Goal: Transaction & Acquisition: Purchase product/service

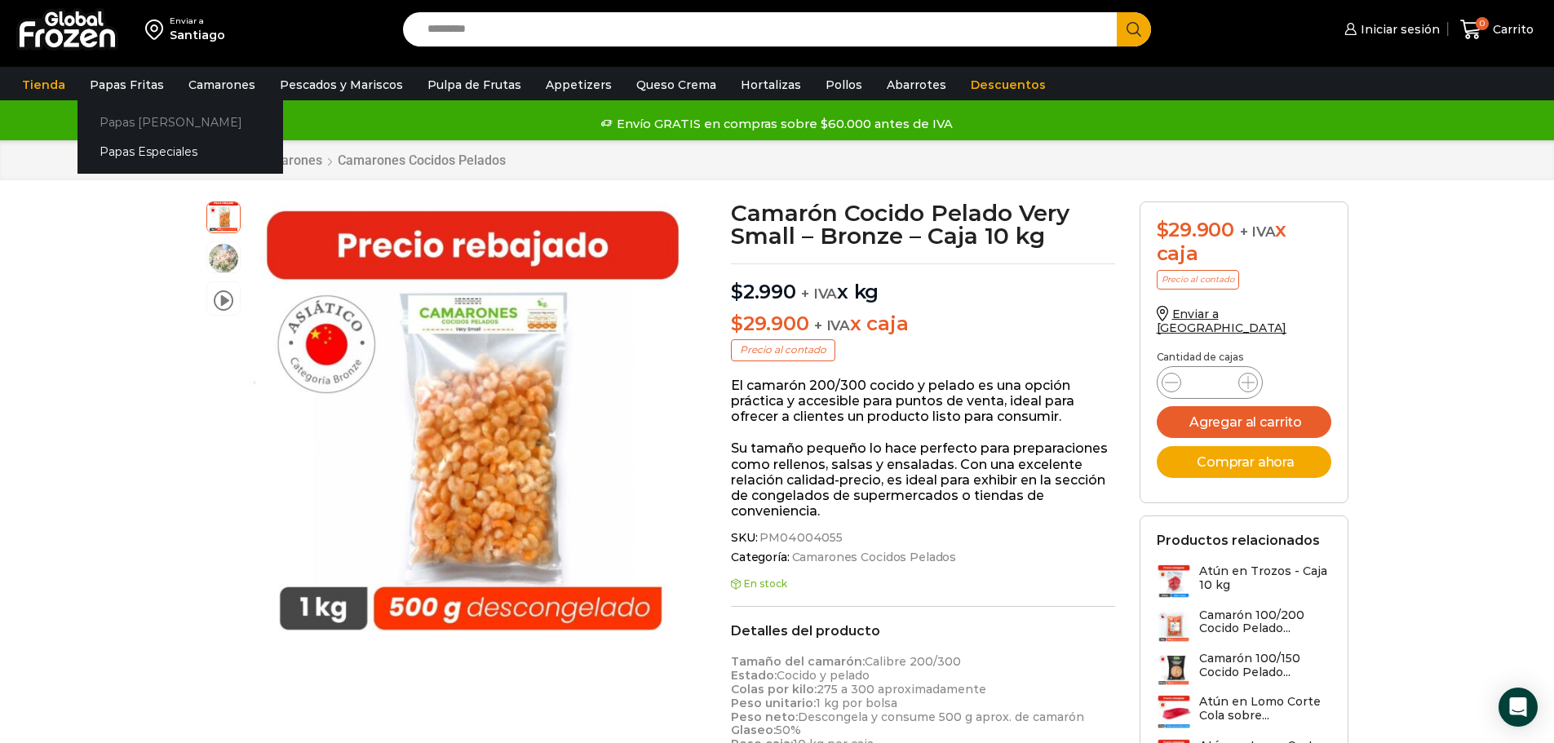
click at [143, 124] on link "Papas [PERSON_NAME]" at bounding box center [181, 122] width 206 height 30
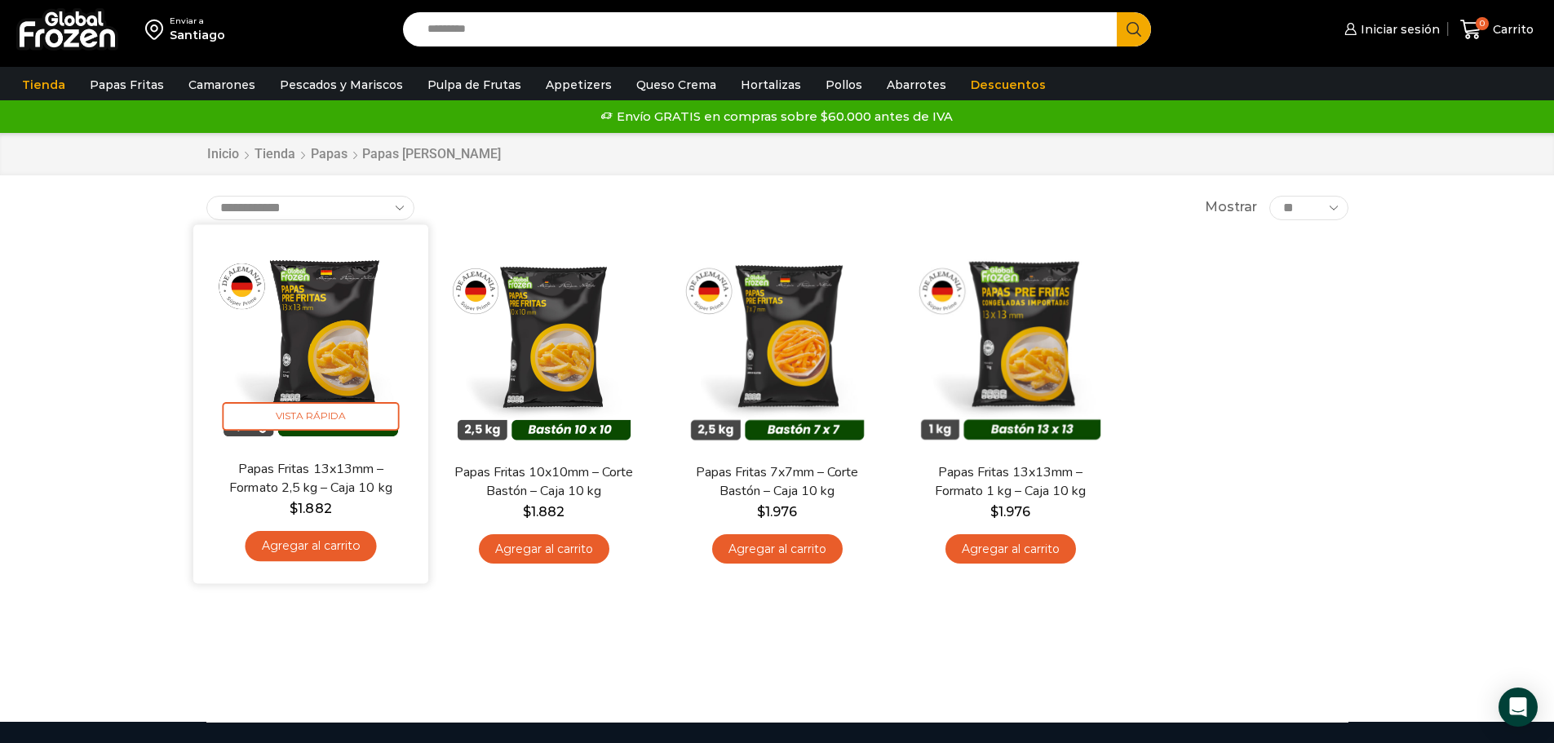
click at [317, 325] on img at bounding box center [311, 342] width 210 height 210
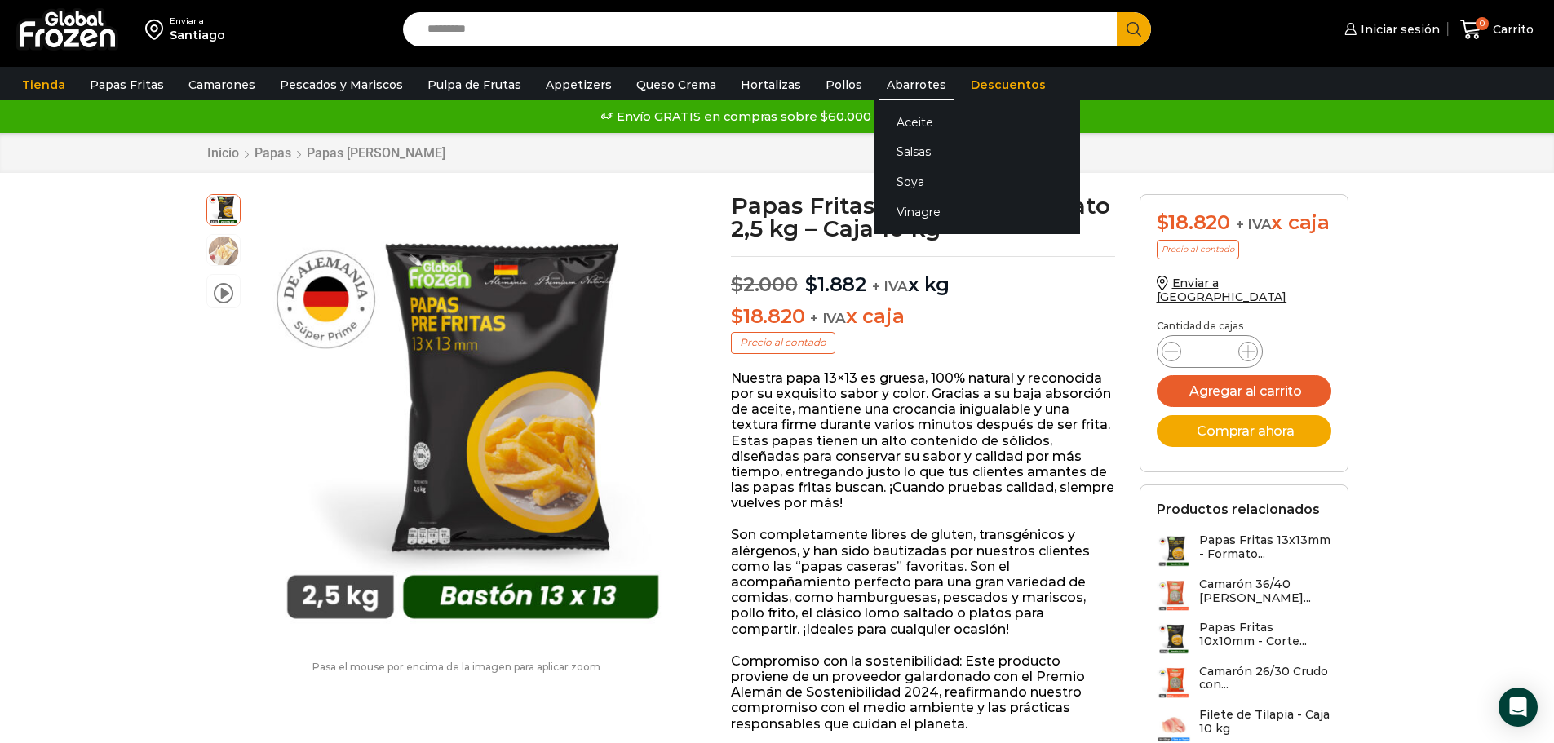
click at [888, 91] on link "Abarrotes" at bounding box center [917, 84] width 76 height 31
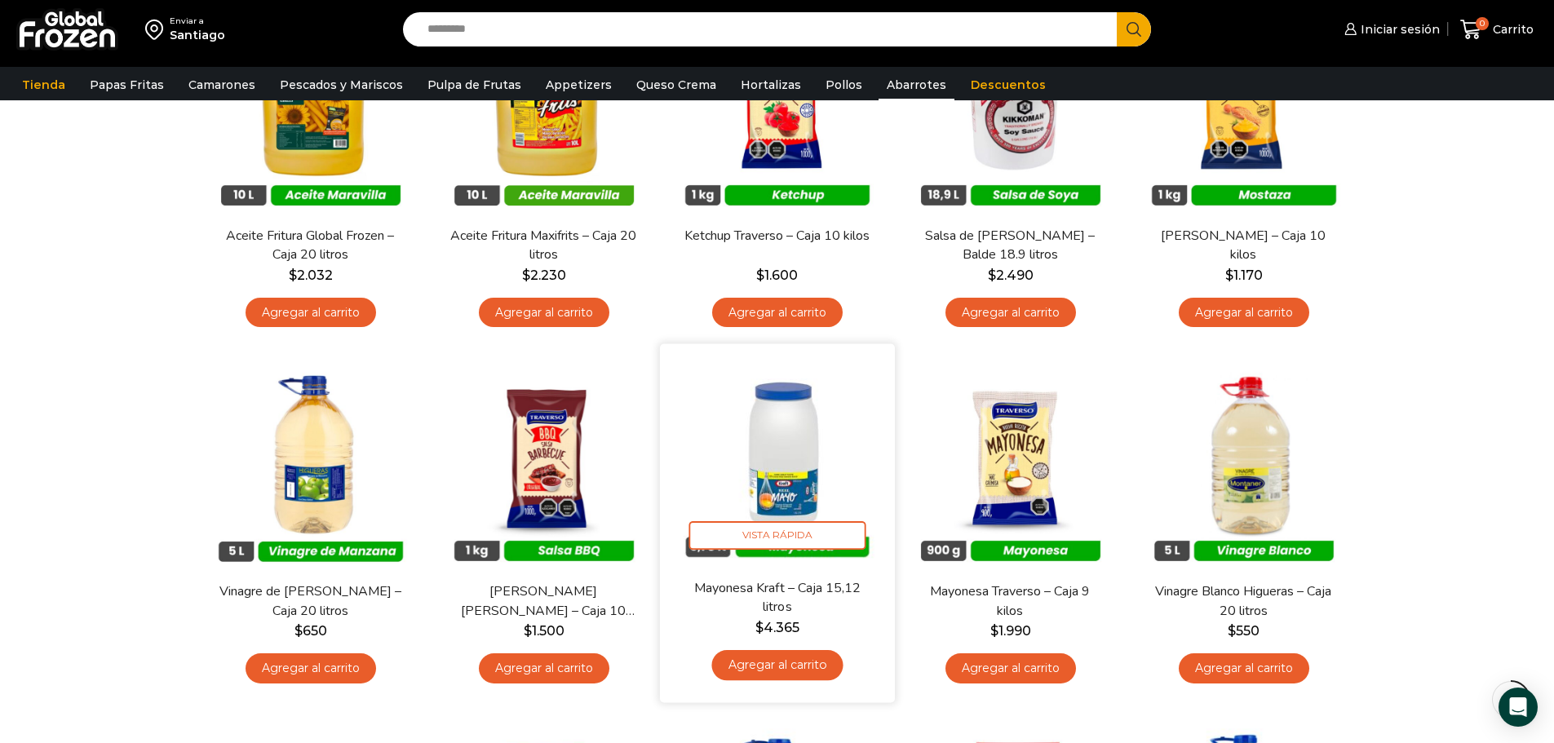
click at [795, 479] on img at bounding box center [777, 462] width 210 height 210
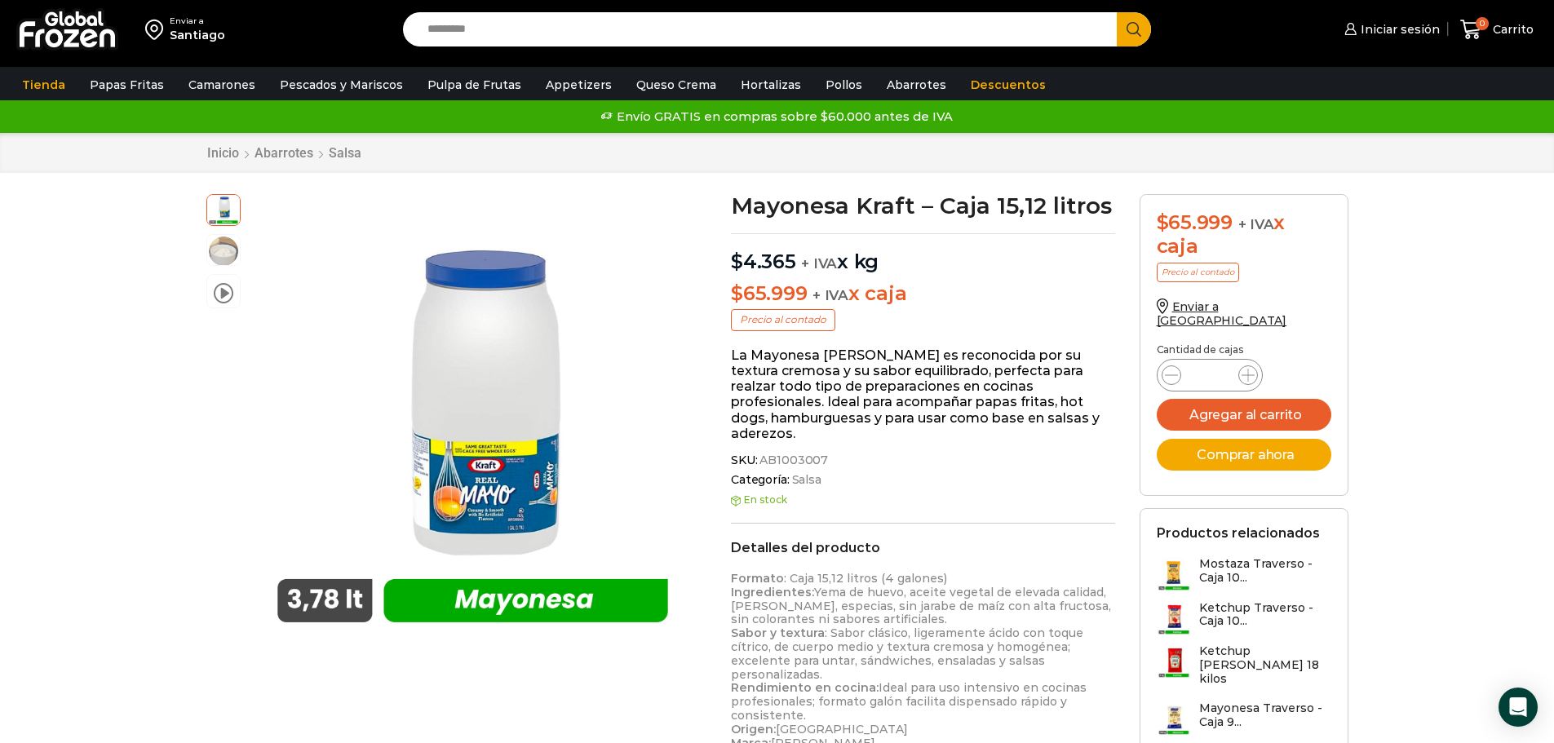
click at [462, 21] on input "Search input" at bounding box center [764, 29] width 690 height 34
type input "*****"
click at [1117, 12] on button "Search" at bounding box center [1134, 29] width 34 height 34
